Goal: Task Accomplishment & Management: Use online tool/utility

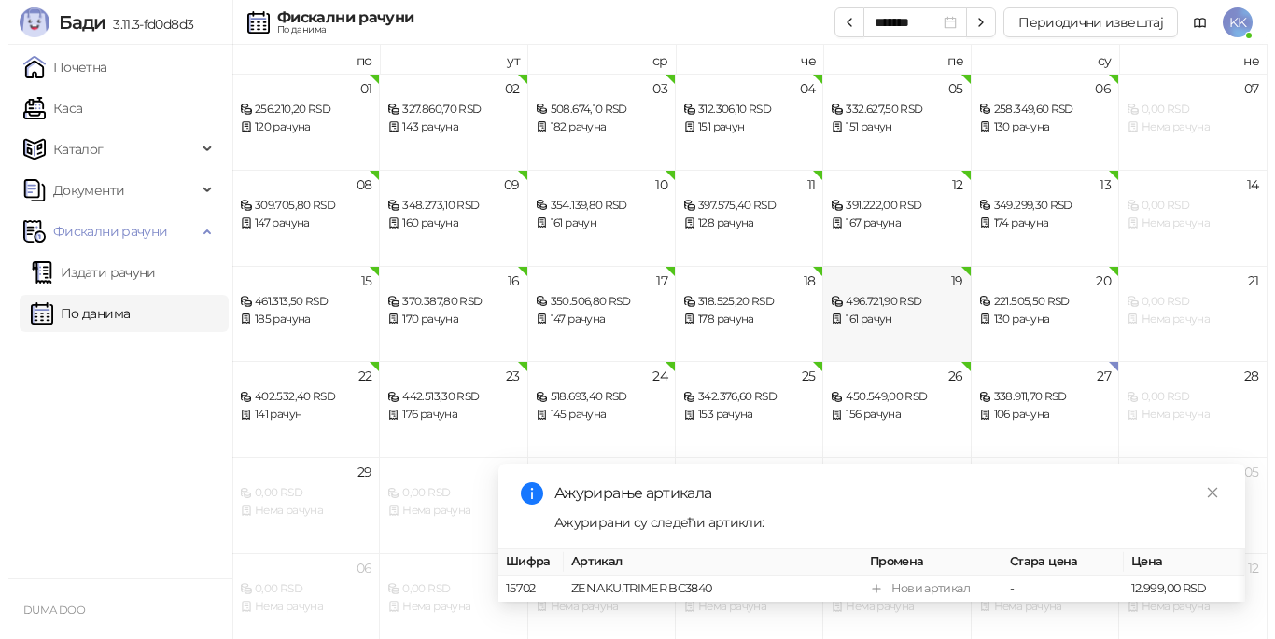
scroll to position [10, 0]
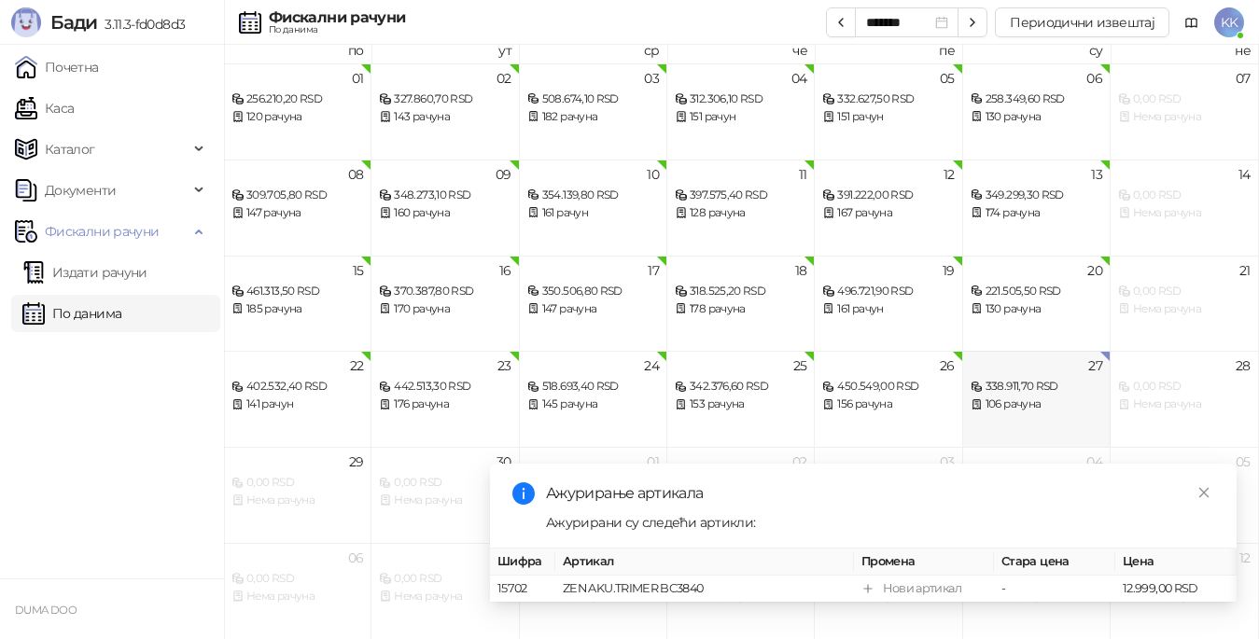
click at [1006, 386] on div "338.911,70 RSD" at bounding box center [1037, 387] width 132 height 18
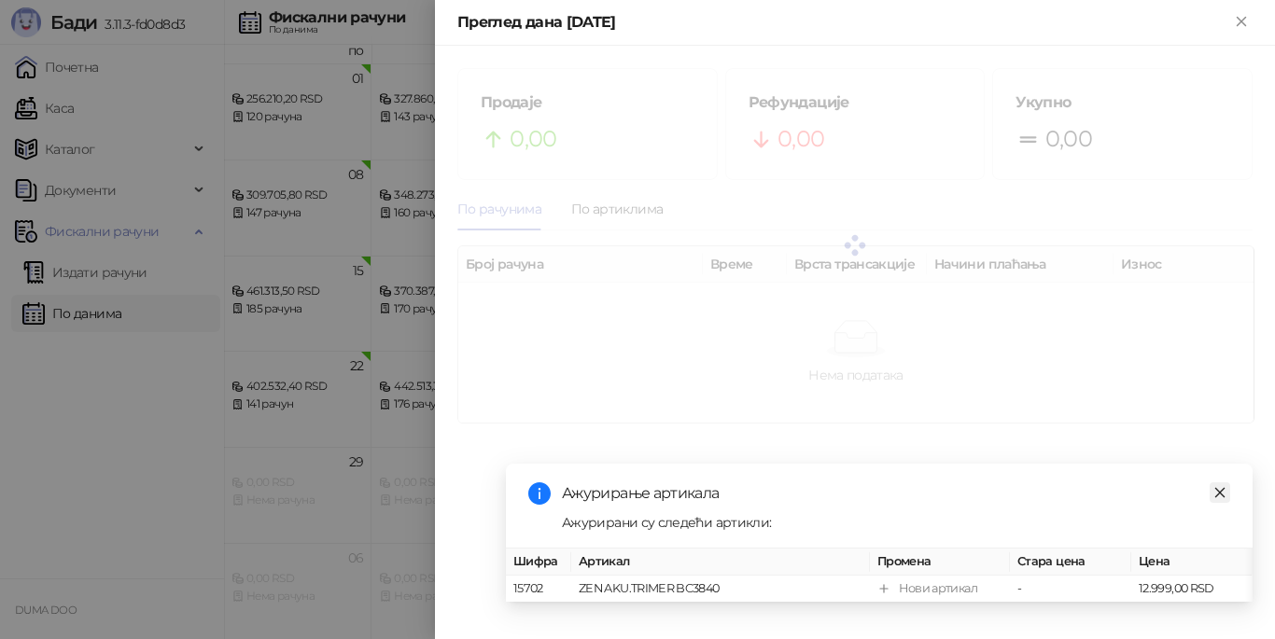
click at [1219, 486] on icon "close" at bounding box center [1220, 492] width 13 height 13
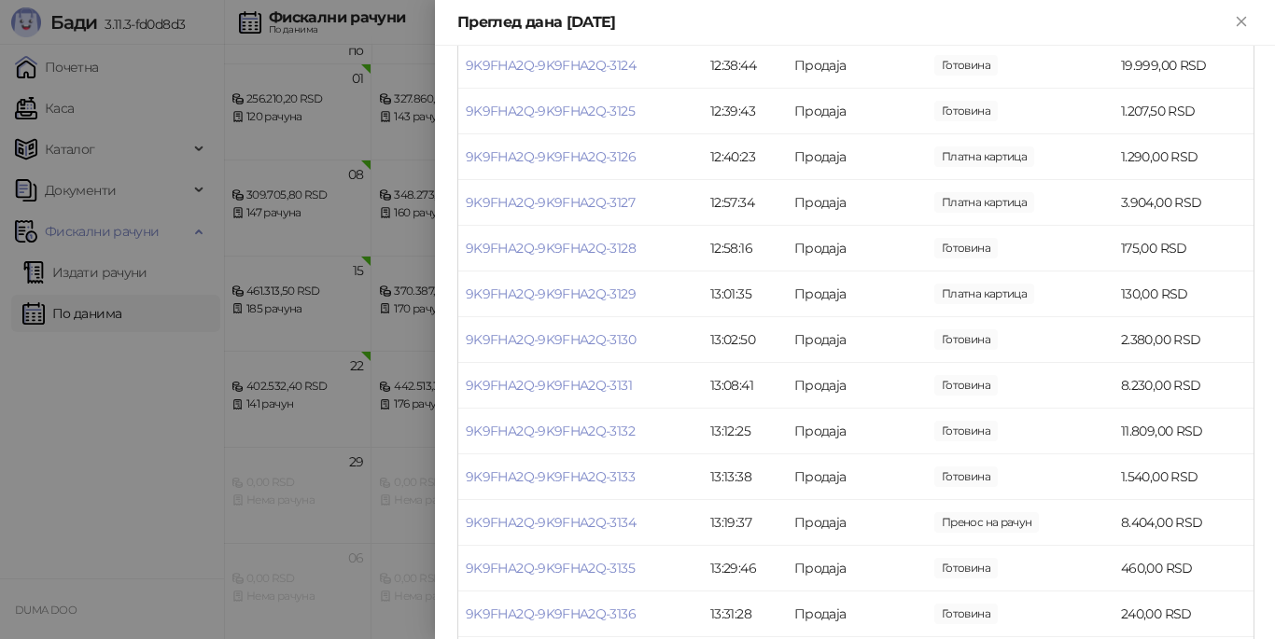
scroll to position [4107, 0]
click at [562, 346] on link "9K9FHA2Q-9K9FHA2Q-3132" at bounding box center [550, 338] width 169 height 17
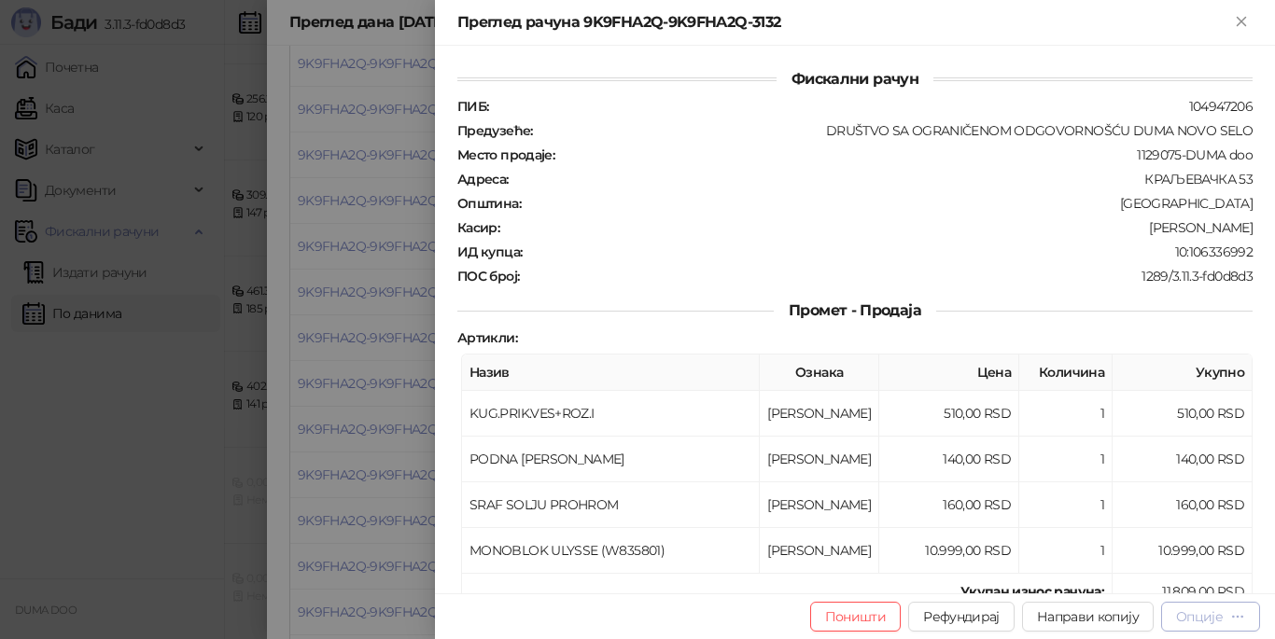
click at [1188, 620] on div "Опције" at bounding box center [1199, 617] width 47 height 17
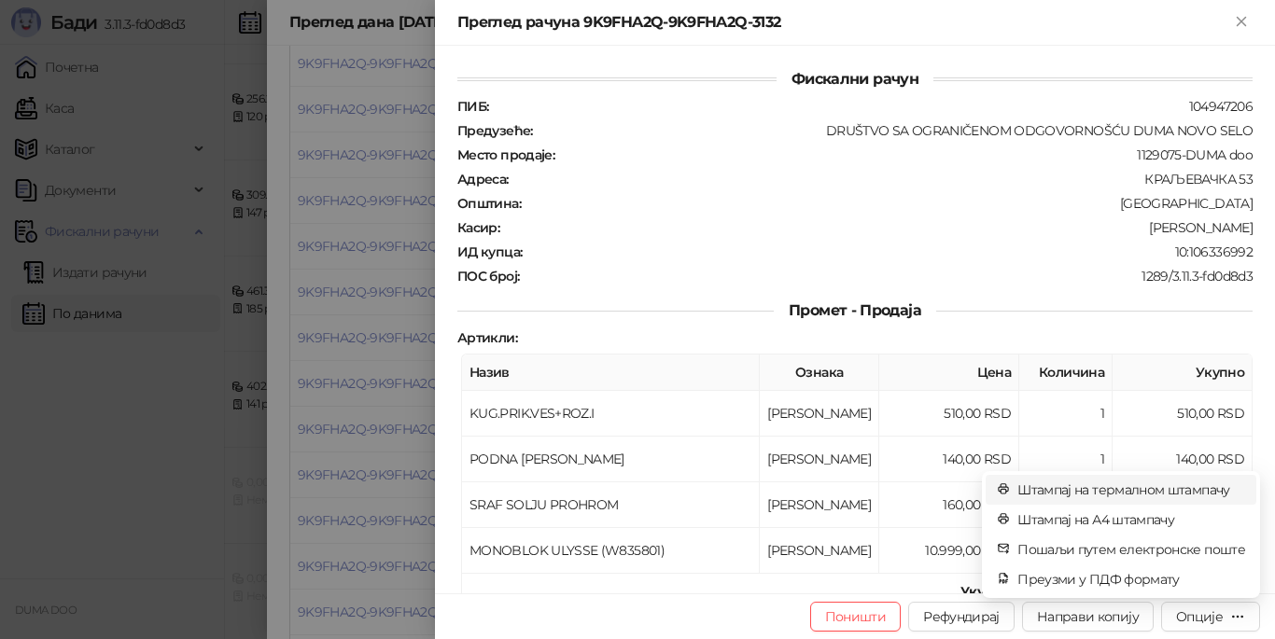
click at [1101, 491] on span "Штампај на термалном штампачу" at bounding box center [1132, 490] width 228 height 21
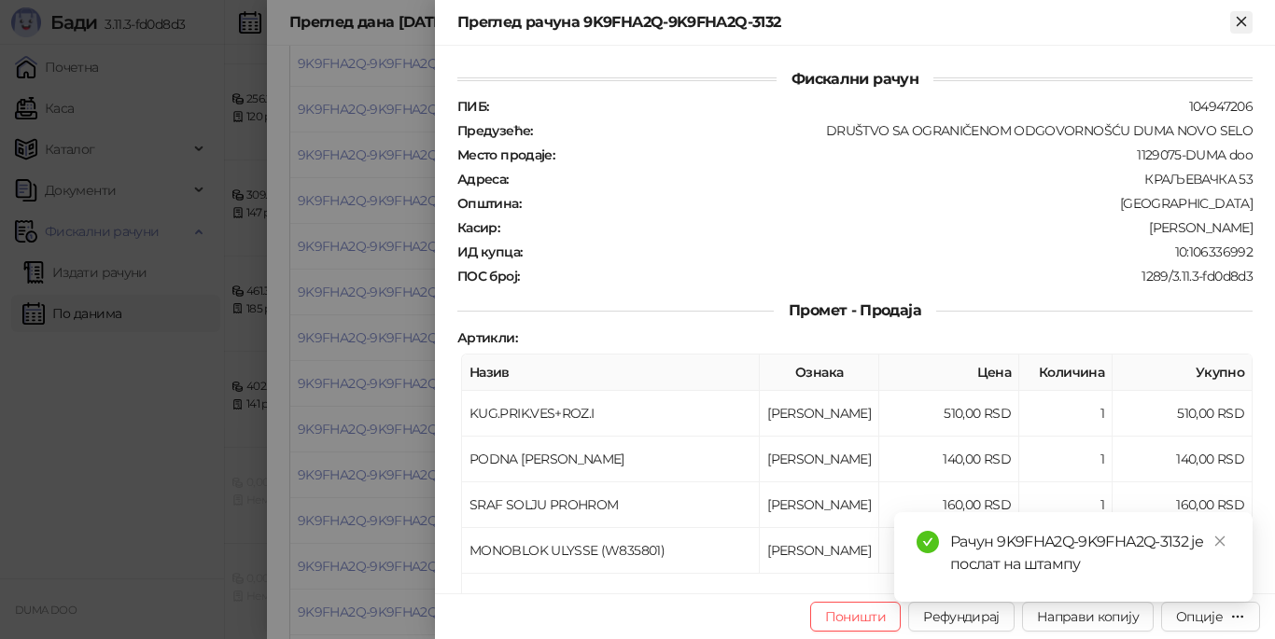
click at [1241, 27] on icon "Close" at bounding box center [1241, 21] width 17 height 17
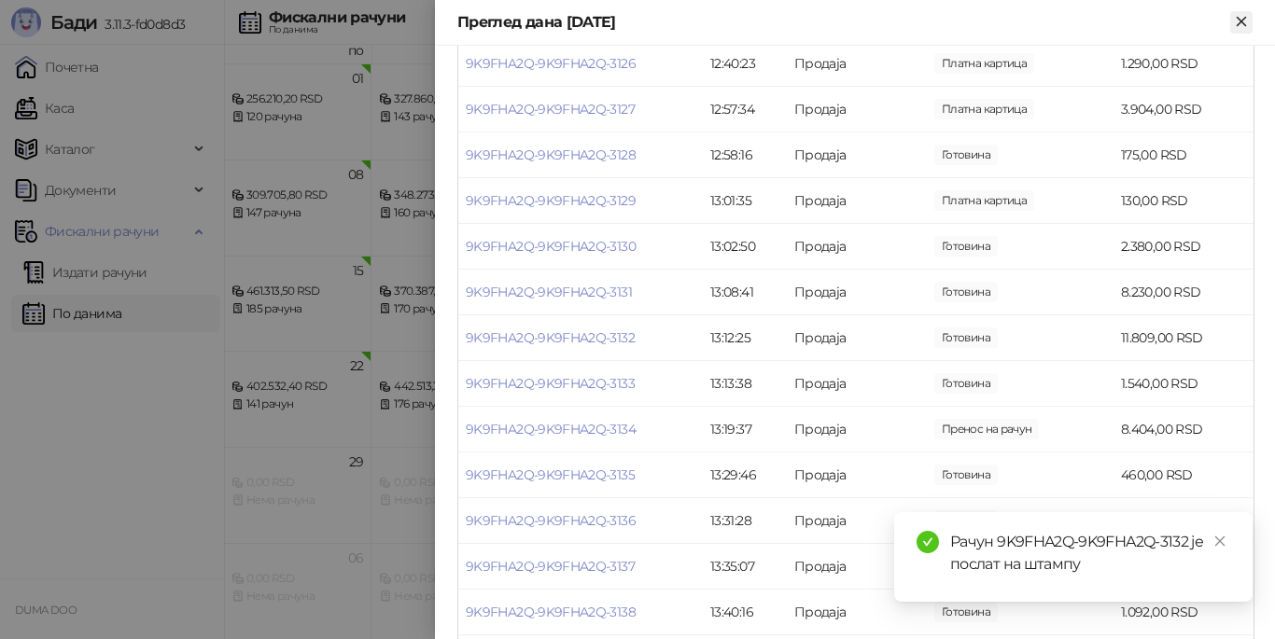
click at [1250, 19] on icon "Close" at bounding box center [1241, 21] width 17 height 17
